Goal: Information Seeking & Learning: Understand process/instructions

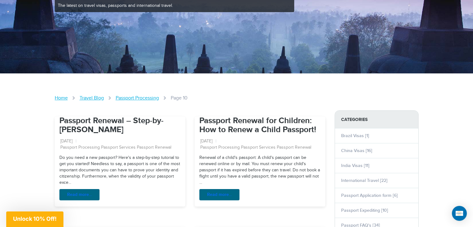
scroll to position [187, 0]
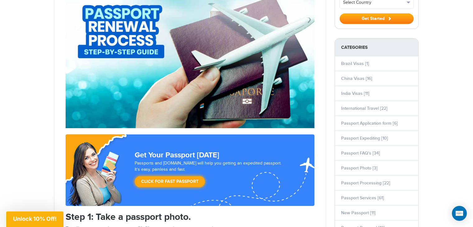
scroll to position [31, 0]
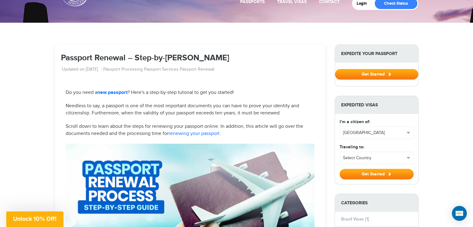
click at [61, 56] on h1 "Passport Renewal – Step-by-[PERSON_NAME]" at bounding box center [190, 58] width 258 height 9
drag, startPoint x: 61, startPoint y: 56, endPoint x: 201, endPoint y: 49, distance: 140.2
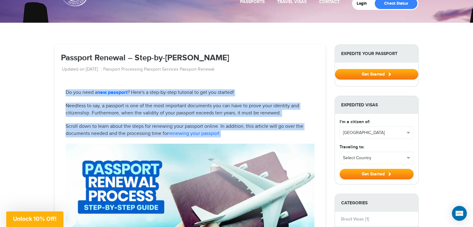
drag, startPoint x: 62, startPoint y: 90, endPoint x: 231, endPoint y: 133, distance: 175.0
copy div "Do you need a new passport ? Here's a step-by-step tutorial to get you started!…"
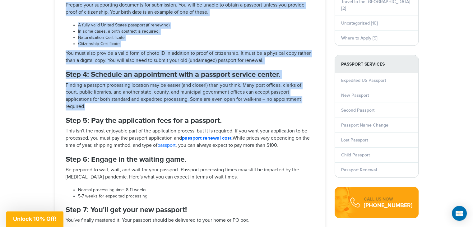
scroll to position [580, 0]
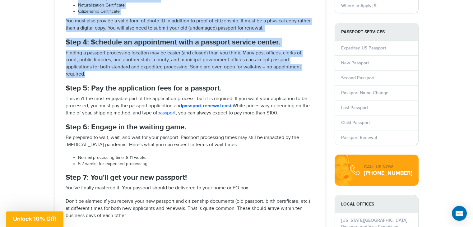
drag, startPoint x: 63, startPoint y: 69, endPoint x: 121, endPoint y: 71, distance: 57.9
copy div "Step 1: Take a passport photo. For all passport applications, two 2"x2" passpor…"
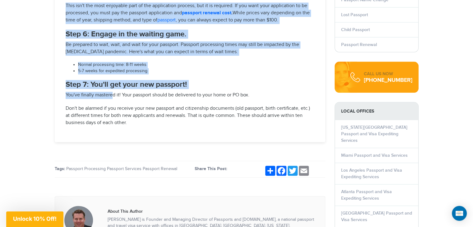
scroll to position [673, 0]
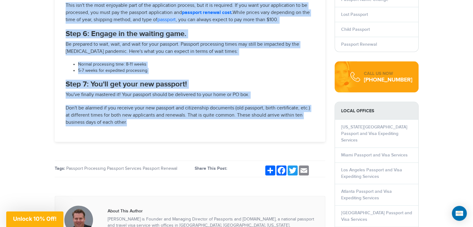
drag, startPoint x: 64, startPoint y: 87, endPoint x: 130, endPoint y: 123, distance: 74.8
copy div "Step 5: Pay the application fees for a passport. This isn't the most enjoyable …"
click at [174, 62] on li "Normal processing time: 8-11 weeks" at bounding box center [196, 65] width 237 height 6
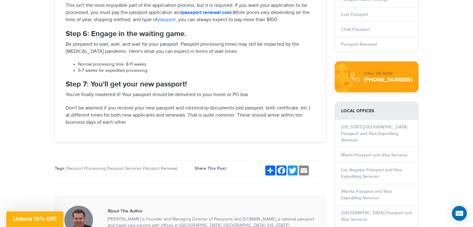
click at [174, 62] on li "Normal processing time: 8-11 weeks" at bounding box center [196, 65] width 237 height 6
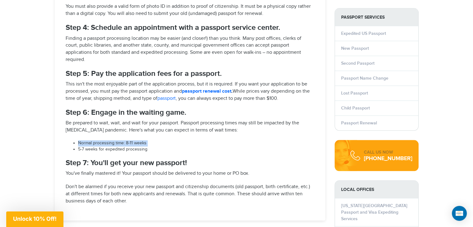
scroll to position [580, 0]
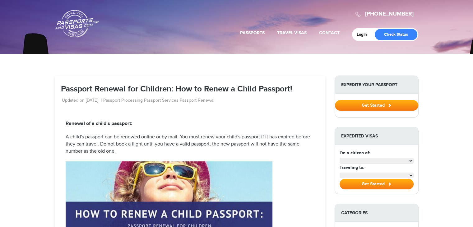
select select "**********"
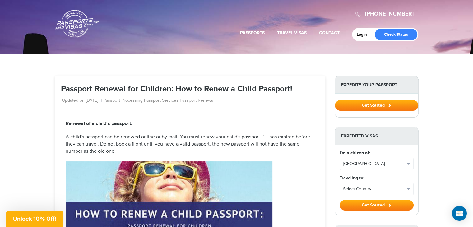
drag, startPoint x: 176, startPoint y: 88, endPoint x: 301, endPoint y: 92, distance: 125.2
click at [301, 92] on h1 "Passport Renewal for Children: How to Renew a Child Passport!" at bounding box center [190, 89] width 258 height 9
copy h1 "How to Renew a Child Passport!"
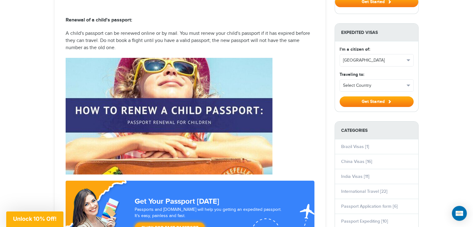
scroll to position [113, 0]
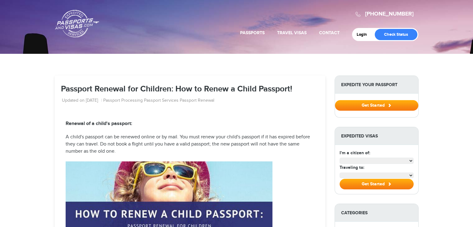
select select "**********"
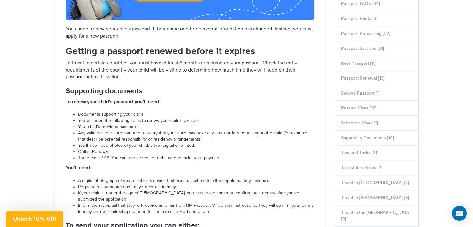
scroll to position [342, 0]
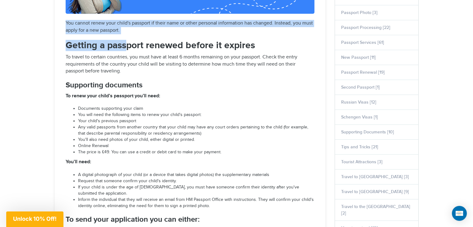
drag, startPoint x: 66, startPoint y: 21, endPoint x: 127, endPoint y: 50, distance: 67.5
click at [127, 50] on div "Renewal of a child's passport: A child's passport can be renewed online or by m…" at bounding box center [190, 76] width 258 height 597
click at [60, 34] on article "Passport Renewal for Children: How to Renew a Child Passport! Updated on [DATE]…" at bounding box center [190, 56] width 271 height 645
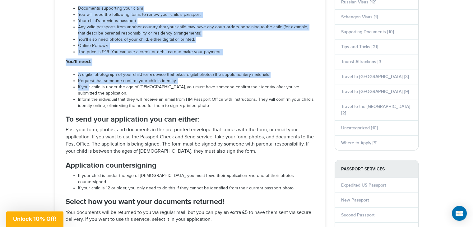
scroll to position [457, 0]
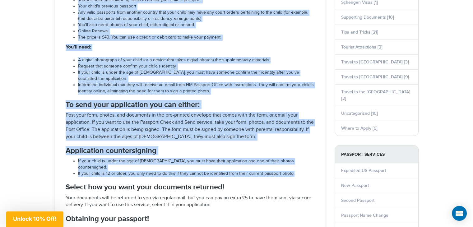
drag, startPoint x: 65, startPoint y: 21, endPoint x: 293, endPoint y: 160, distance: 265.9
copy div "Lor ipsumd sitam cons adipi'e seddoeiu te incid utla et dolor magnaali enimadmi…"
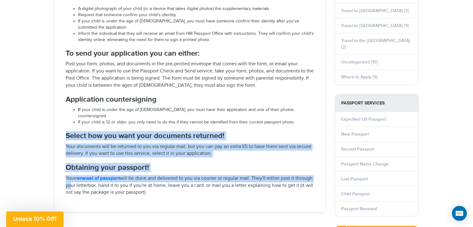
scroll to position [519, 0]
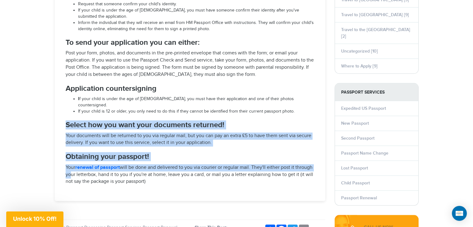
drag, startPoint x: 65, startPoint y: 175, endPoint x: 173, endPoint y: 175, distance: 108.6
copy div "Select how you want your documents returned! Your documents will be returned to…"
